Goal: Information Seeking & Learning: Check status

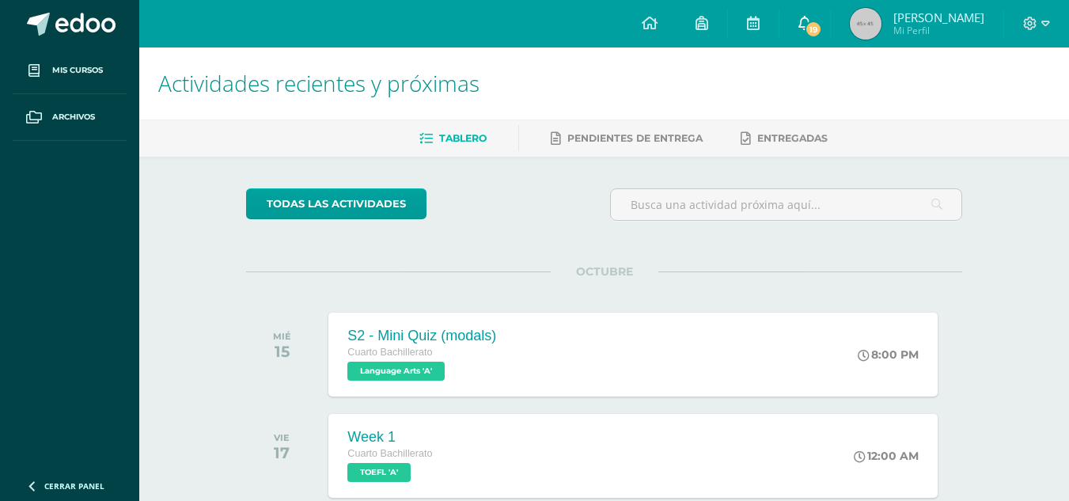
click at [811, 28] on icon at bounding box center [804, 23] width 13 height 14
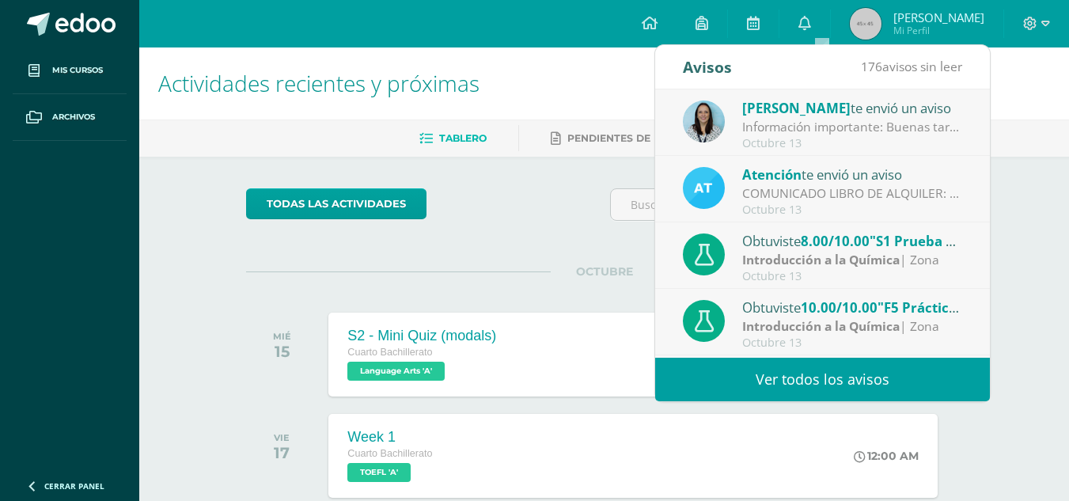
click at [932, 138] on div "Octubre 13" at bounding box center [852, 143] width 220 height 13
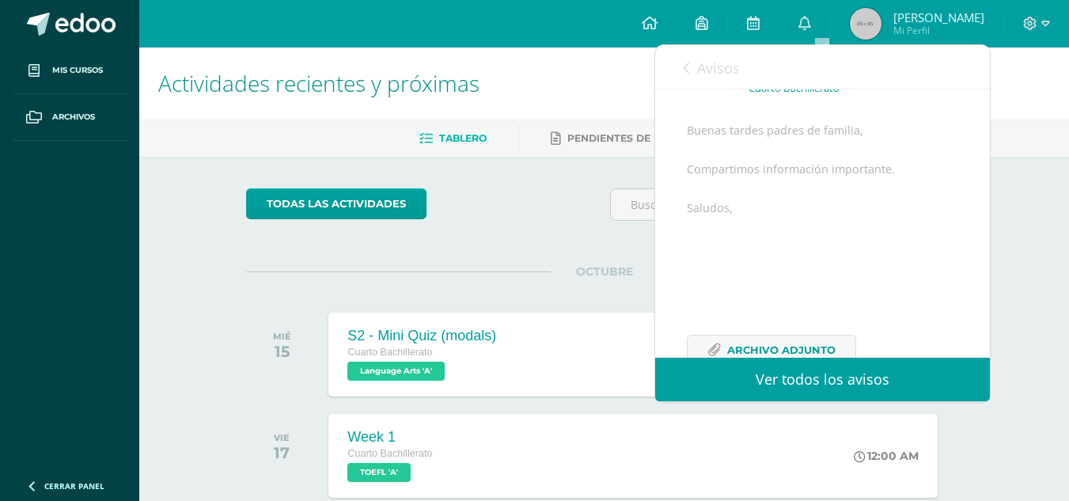
scroll to position [192, 0]
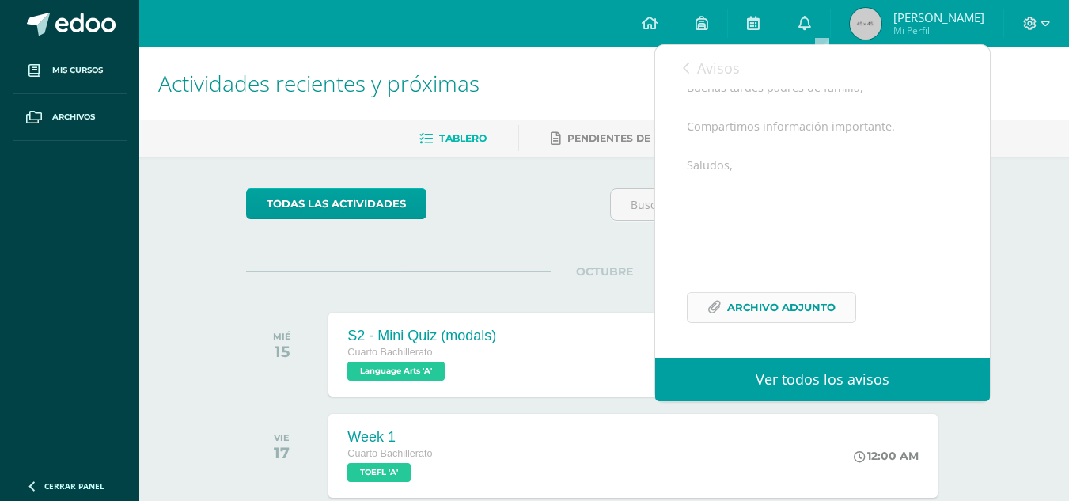
click at [788, 315] on span "Archivo Adjunto" at bounding box center [781, 307] width 108 height 29
click at [705, 72] on span "Avisos" at bounding box center [718, 68] width 43 height 19
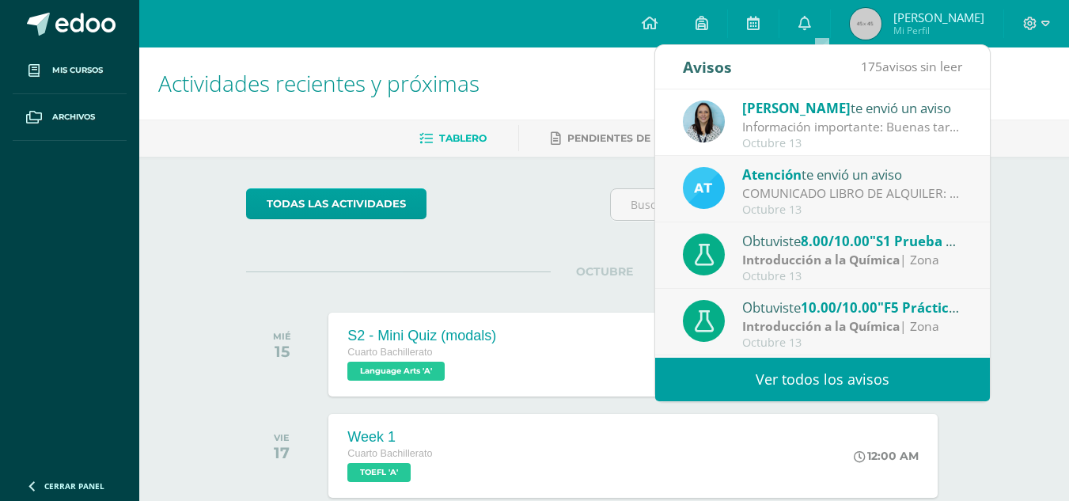
click at [773, 206] on div "Octubre 13" at bounding box center [852, 209] width 220 height 13
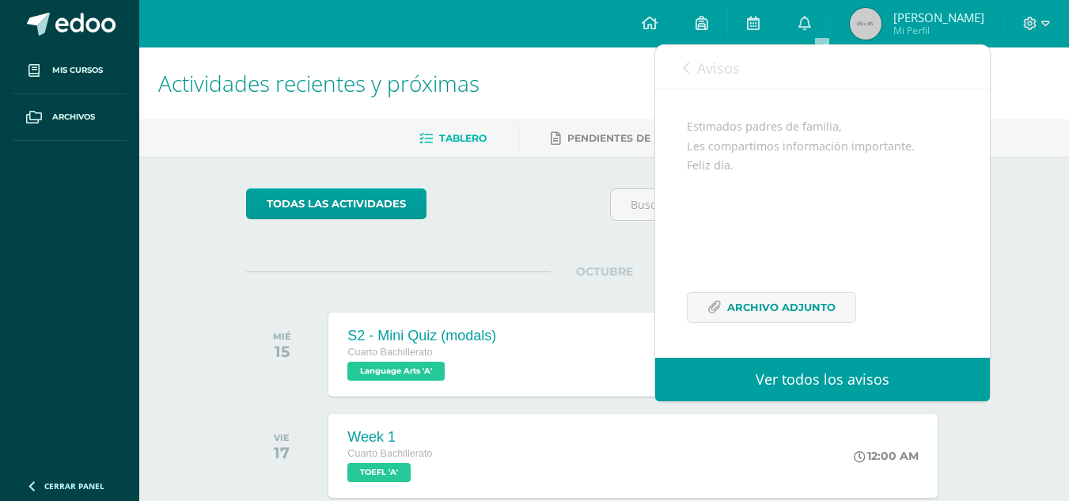
click at [712, 58] on link "Avisos" at bounding box center [711, 67] width 57 height 45
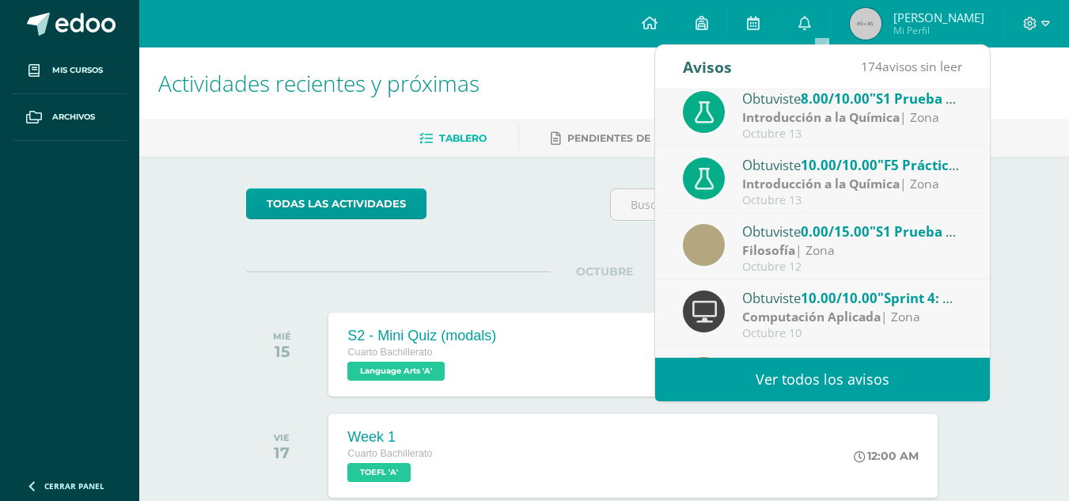
scroll to position [144, 0]
click at [781, 229] on div "Obtuviste 0.00/15.00 "S1 Prueba Corta" en Filosofía" at bounding box center [852, 229] width 220 height 21
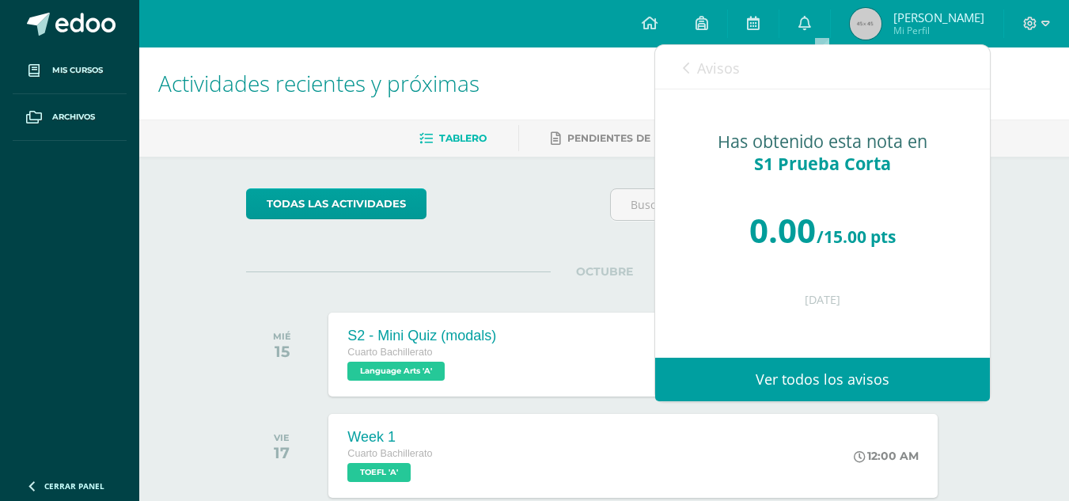
scroll to position [0, 0]
click at [725, 81] on link "Avisos" at bounding box center [711, 67] width 57 height 45
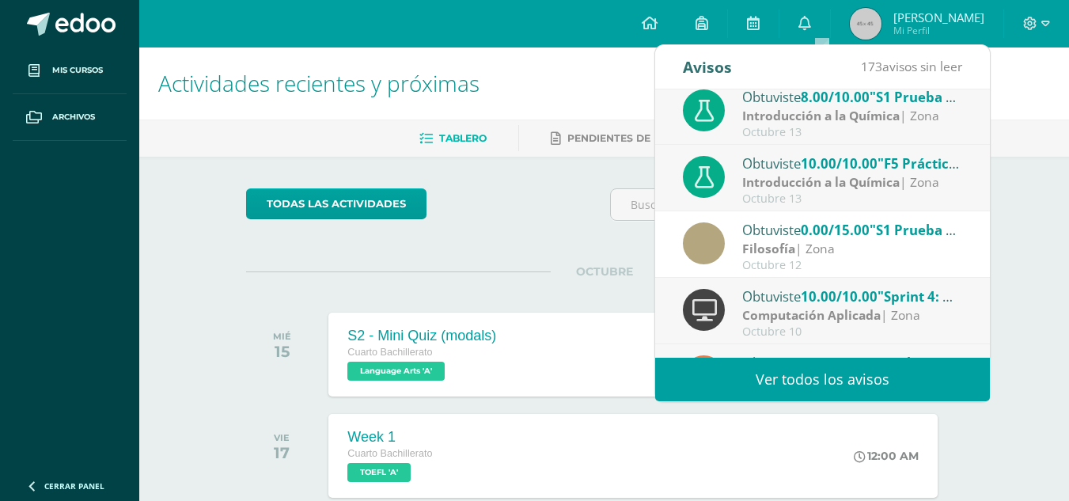
click at [792, 247] on strong "Filosofía" at bounding box center [768, 248] width 53 height 17
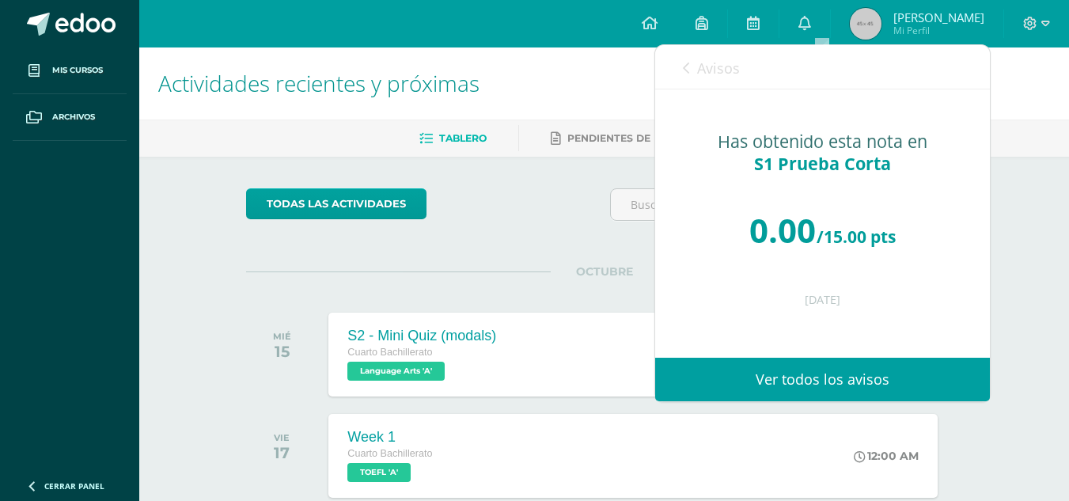
click at [709, 59] on span "Avisos" at bounding box center [718, 68] width 43 height 19
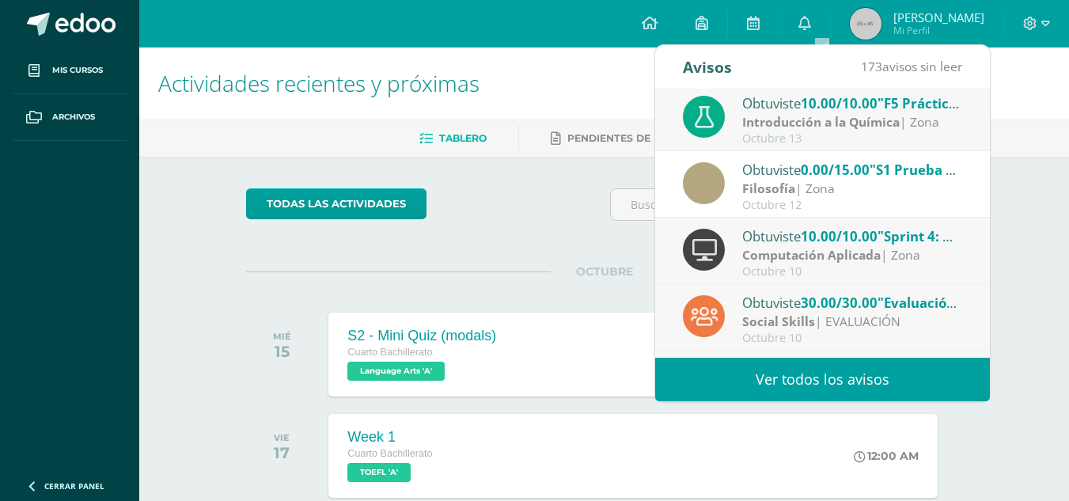
scroll to position [263, 0]
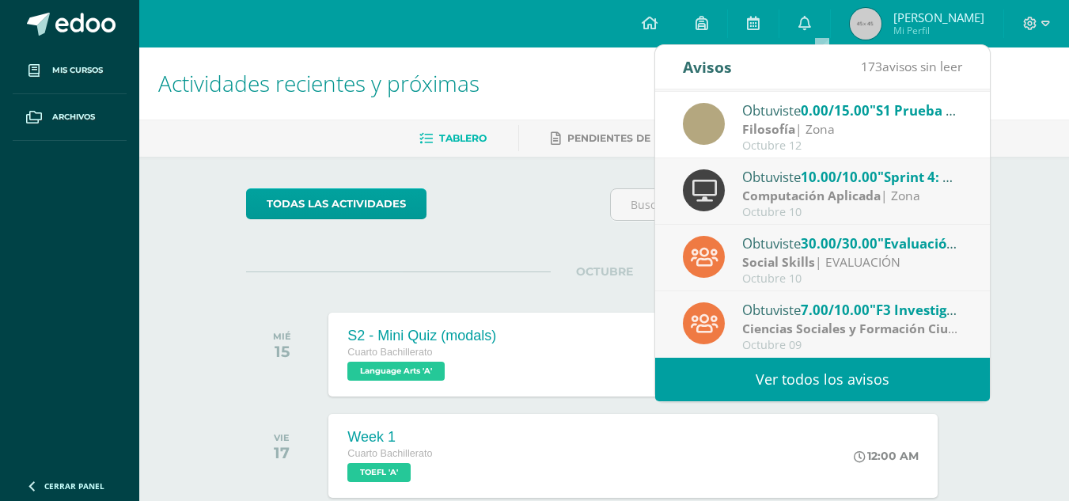
click at [741, 386] on link "Ver todos los avisos" at bounding box center [822, 379] width 335 height 44
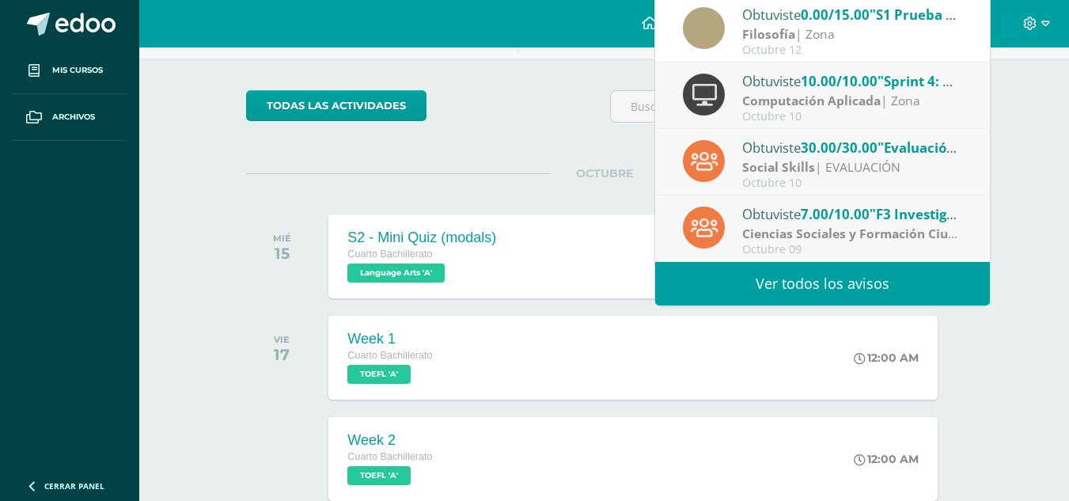
scroll to position [129, 0]
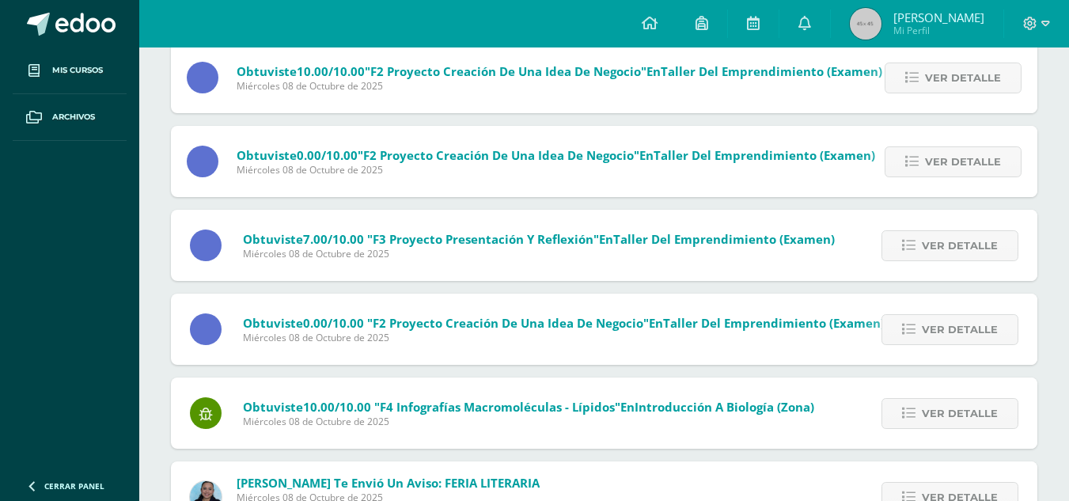
scroll to position [1016, 0]
